Goal: Task Accomplishment & Management: Complete application form

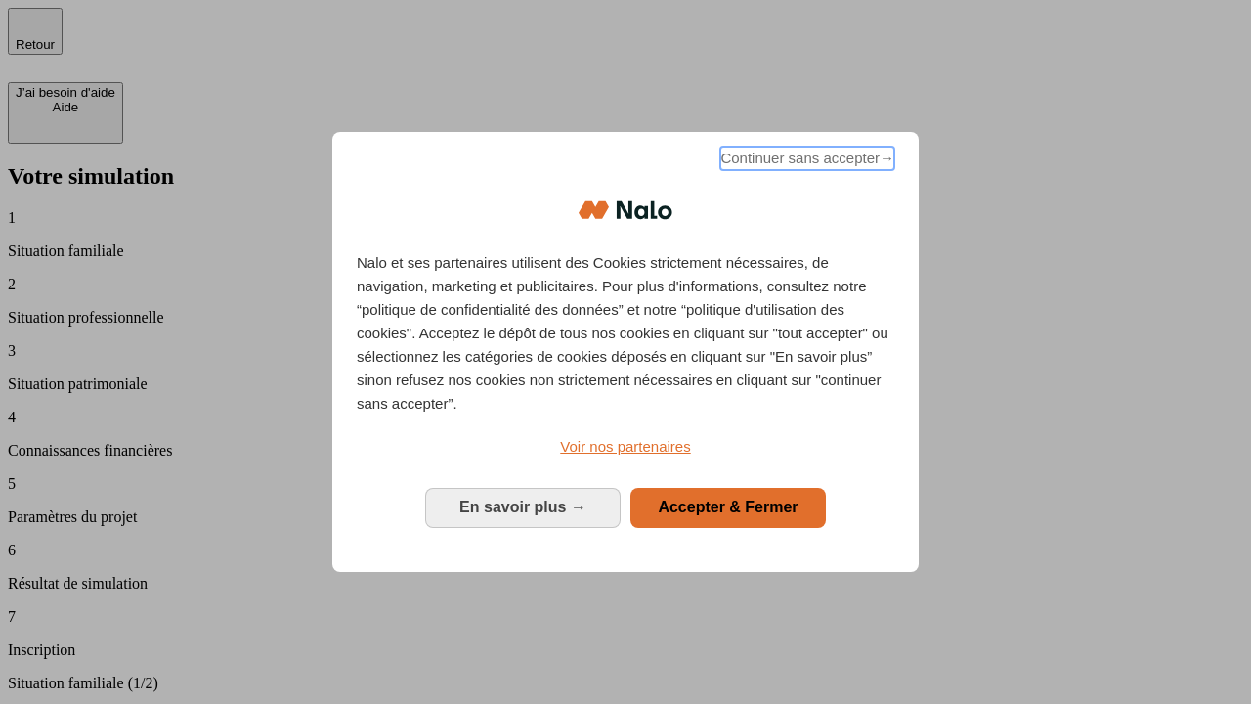
click at [806, 161] on span "Continuer sans accepter →" at bounding box center [807, 158] width 174 height 23
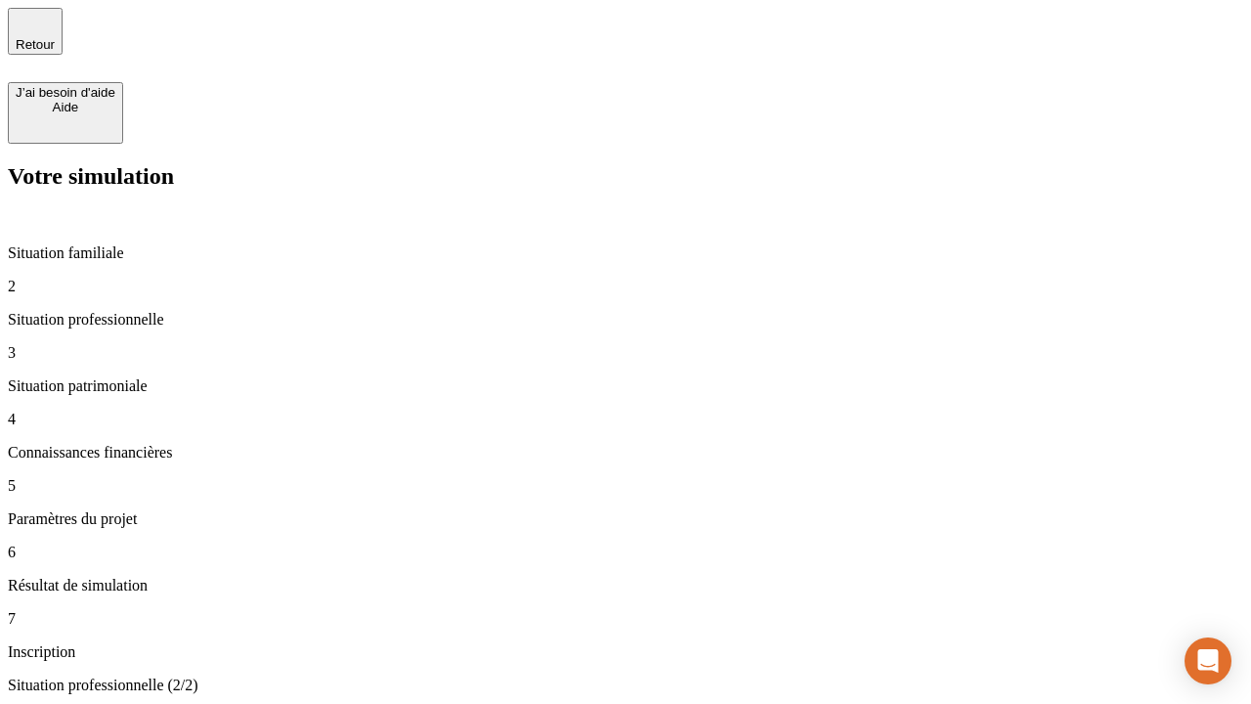
type input "30 000"
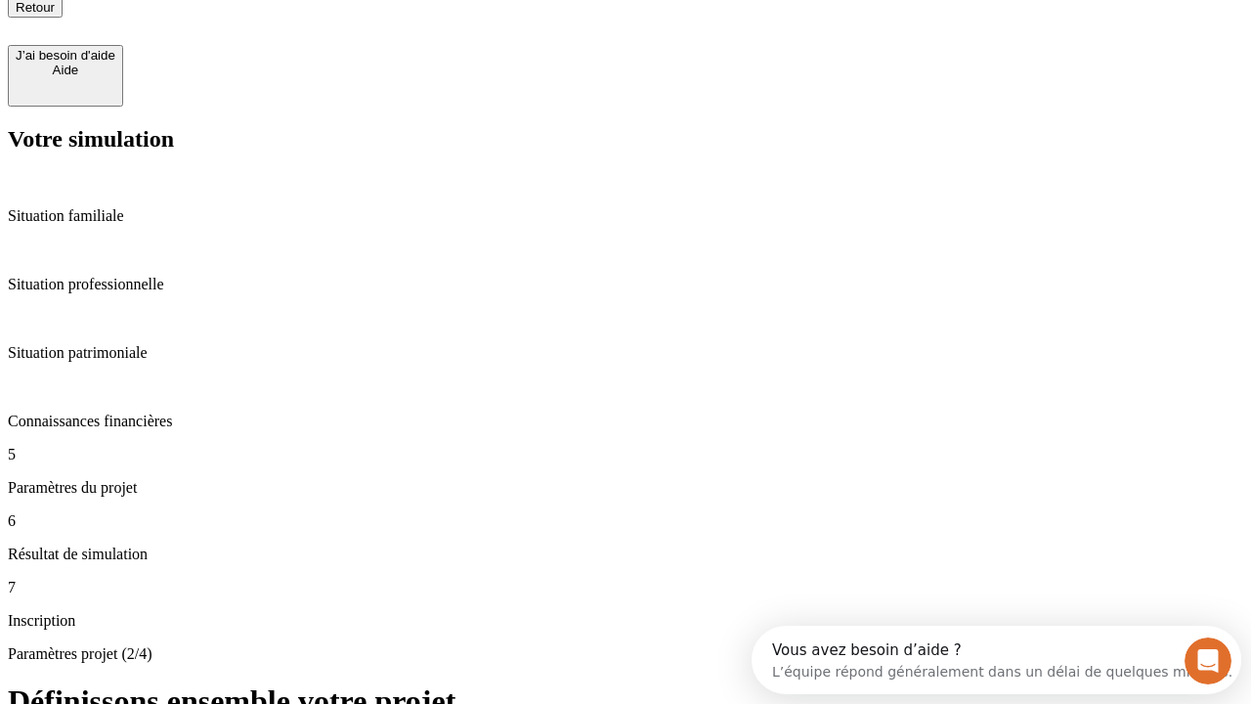
type input "25"
type input "1 000"
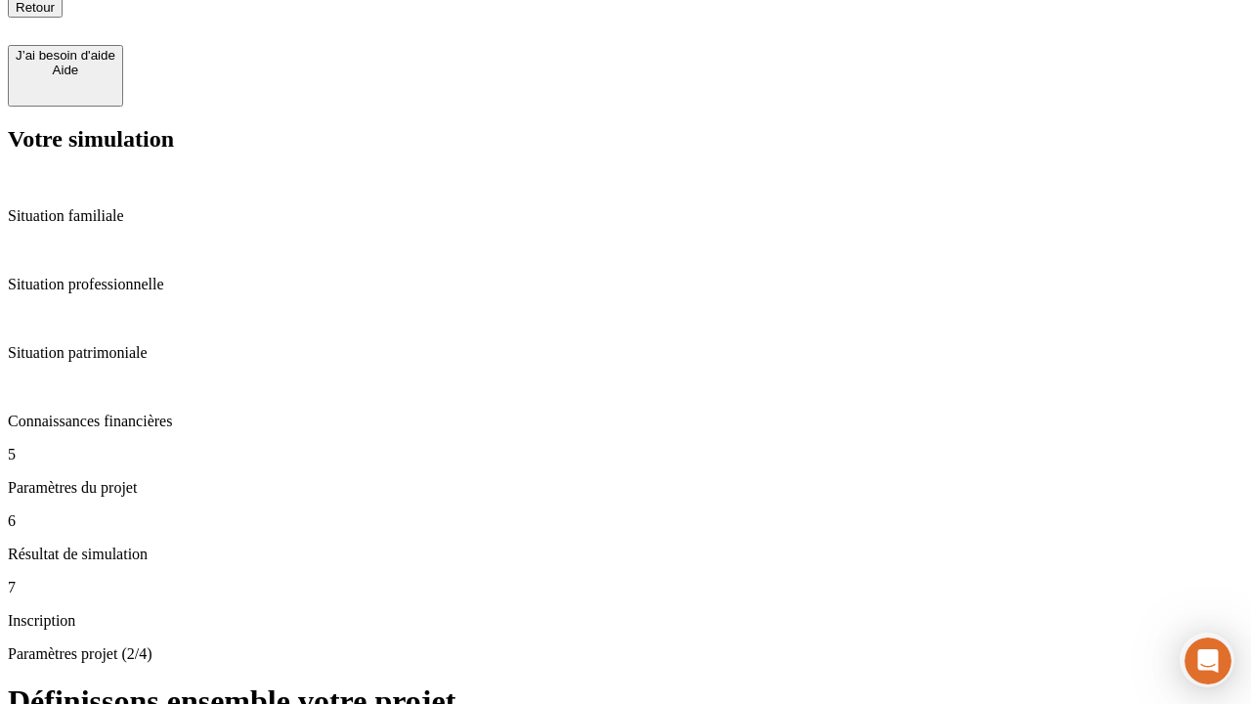
type input "640"
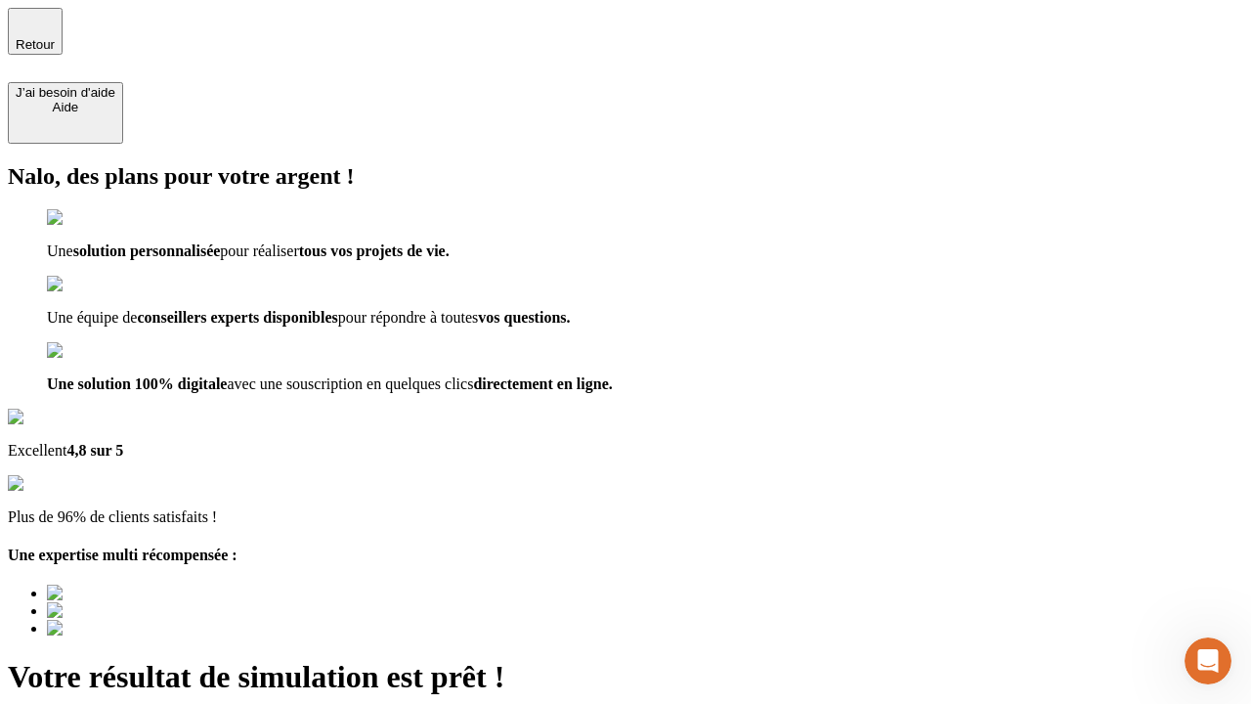
type input "[EMAIL_ADDRESS][PERSON_NAME][DOMAIN_NAME]"
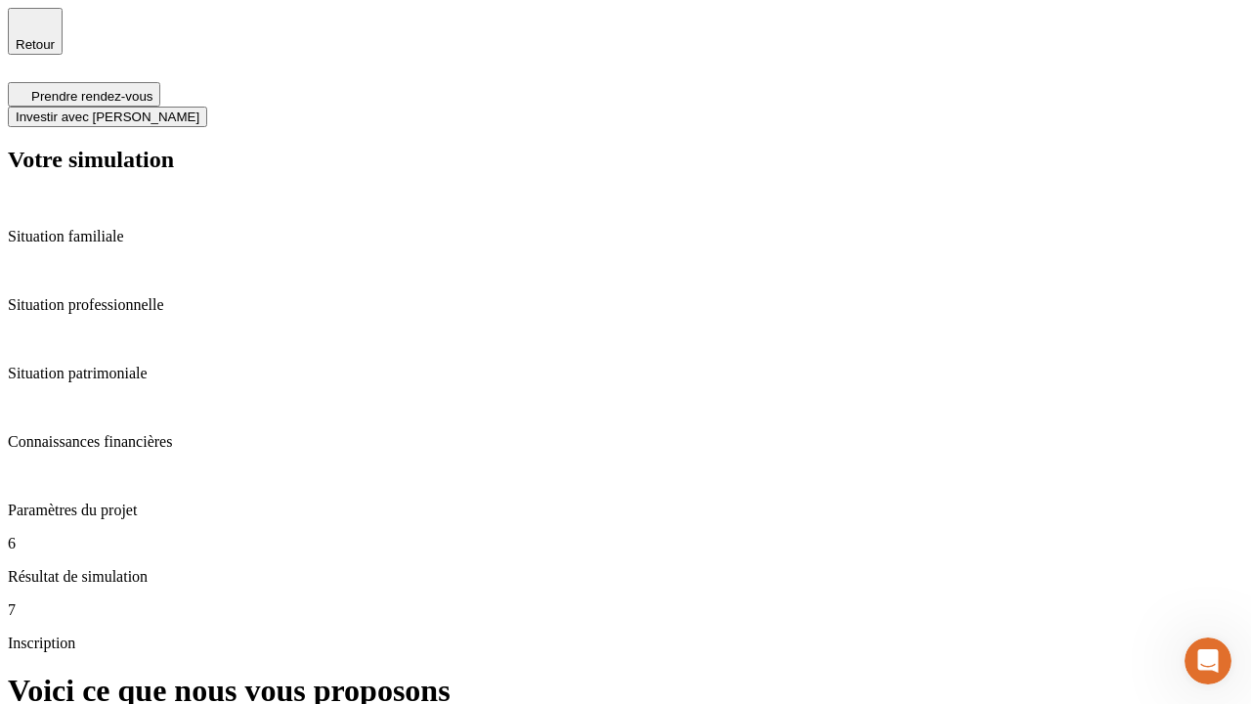
click at [199, 109] on span "Investir avec [PERSON_NAME]" at bounding box center [108, 116] width 184 height 15
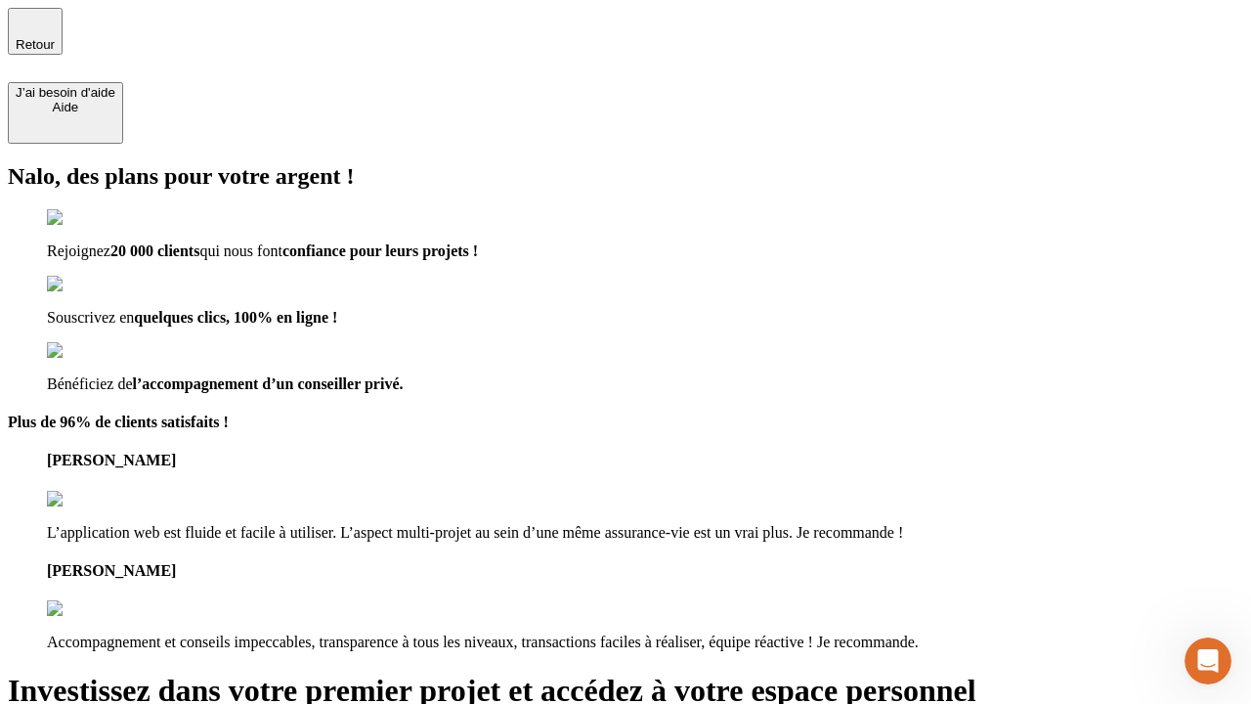
type input "[EMAIL_ADDRESS][PERSON_NAME][DOMAIN_NAME]"
